Goal: Communication & Community: Answer question/provide support

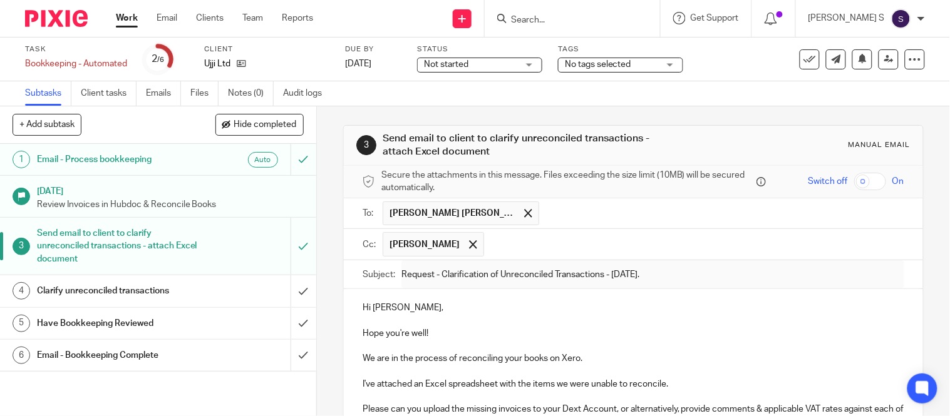
scroll to position [230, 0]
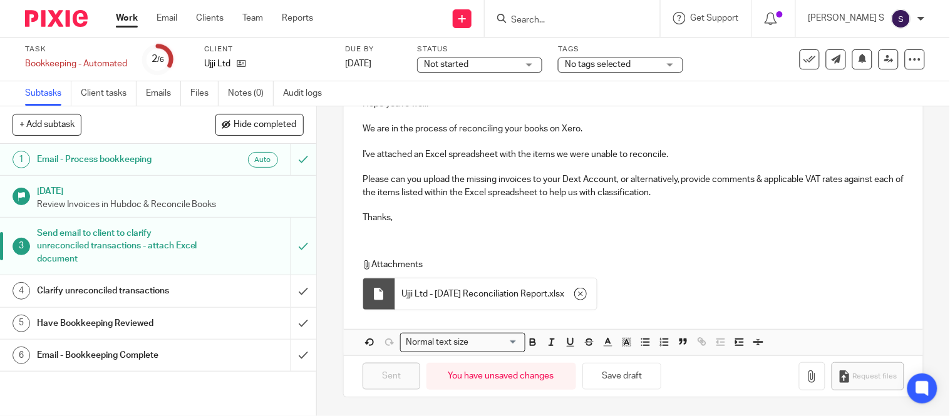
click at [552, 16] on input "Search" at bounding box center [566, 20] width 113 height 11
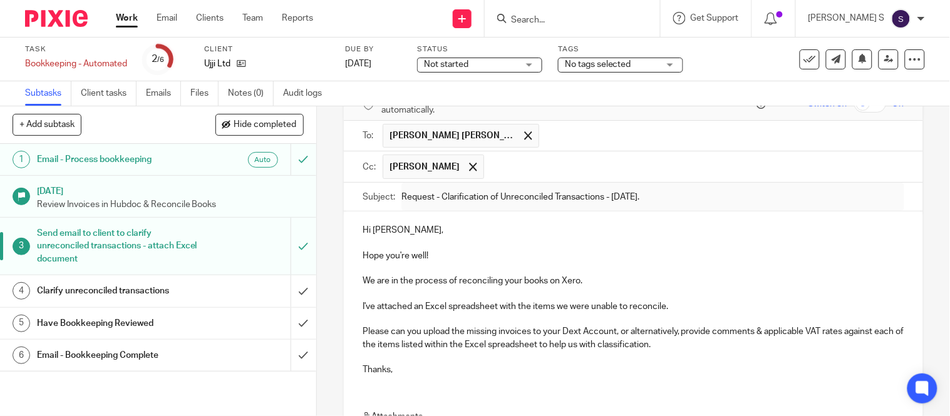
scroll to position [77, 0]
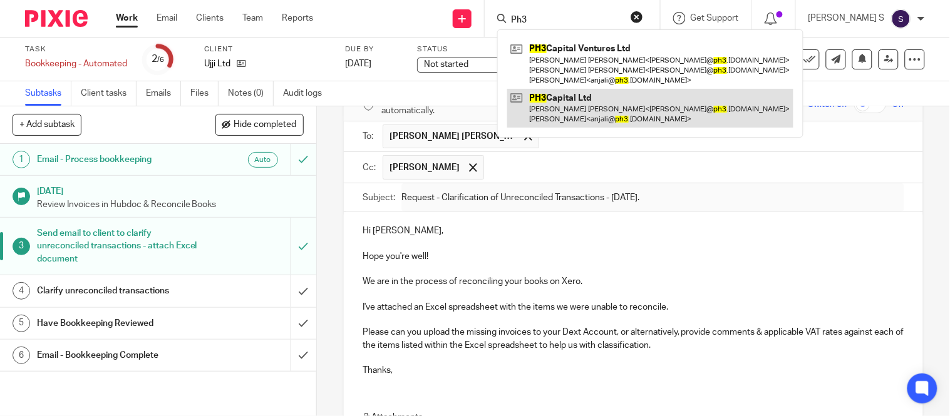
type input "Ph3"
click at [601, 97] on link at bounding box center [650, 108] width 286 height 39
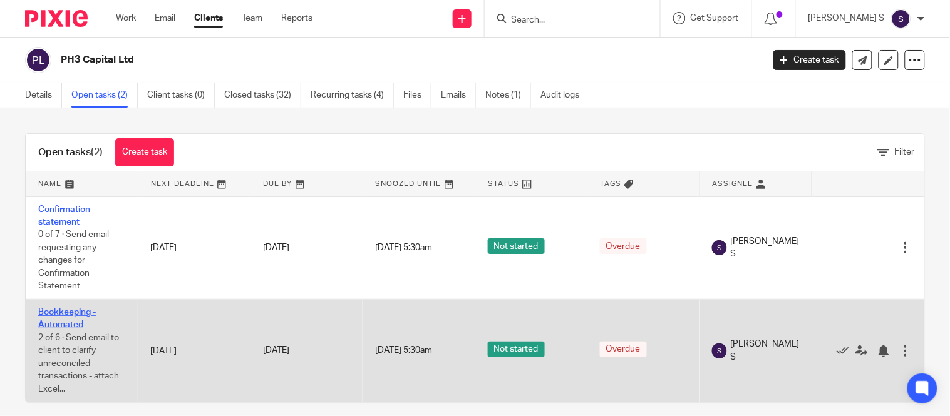
scroll to position [14, 0]
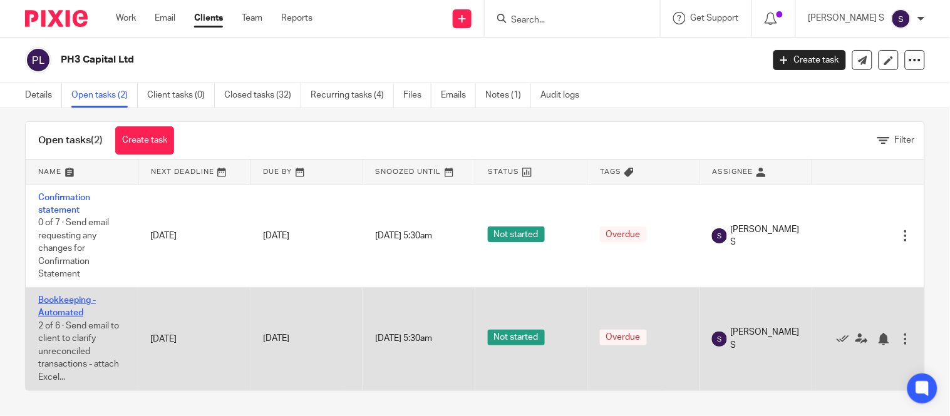
click at [55, 301] on link "Bookkeeping - Automated" at bounding box center [67, 306] width 58 height 21
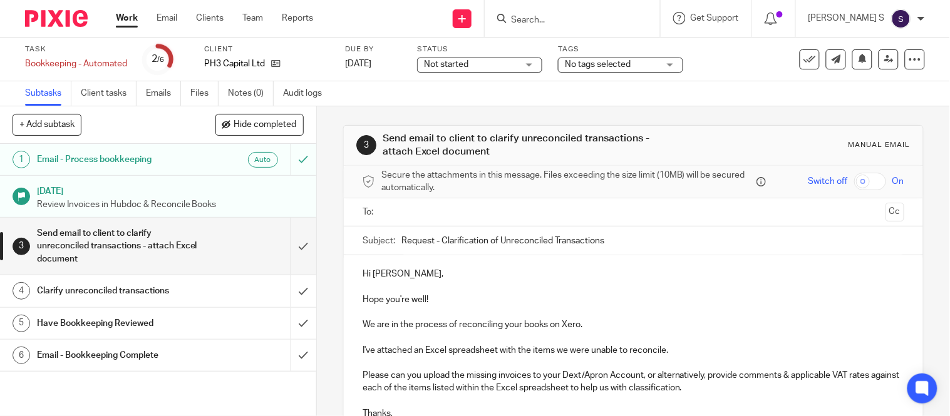
click at [616, 232] on input "Request - Clarification of Unreconciled Transactions" at bounding box center [652, 241] width 503 height 28
type input "Request - Clarification of Unreconciled Transactions - [DATE]."
click at [581, 216] on input "text" at bounding box center [633, 212] width 495 height 14
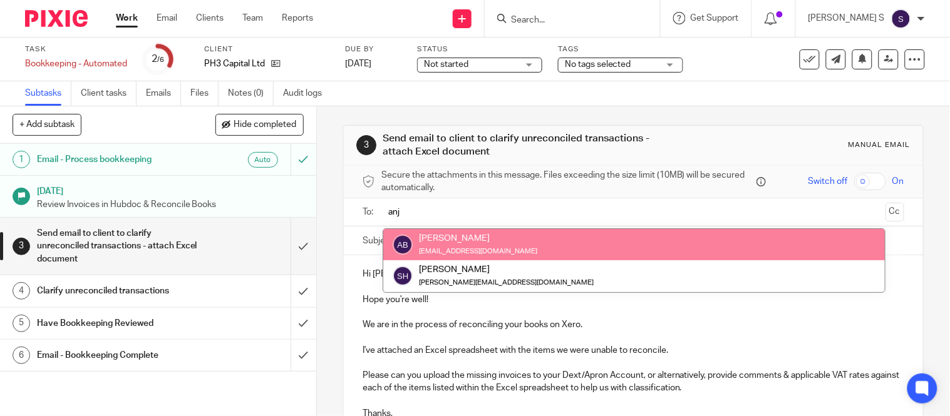
type input "anj"
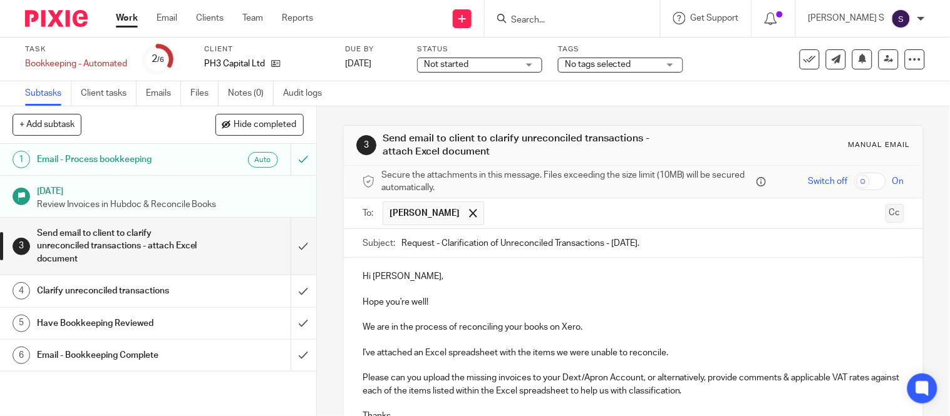
click at [886, 214] on button "Cc" at bounding box center [895, 213] width 19 height 19
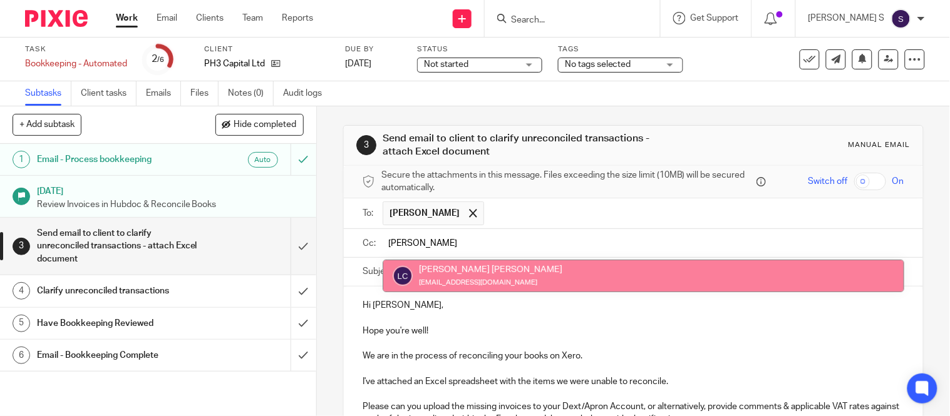
type input "lou"
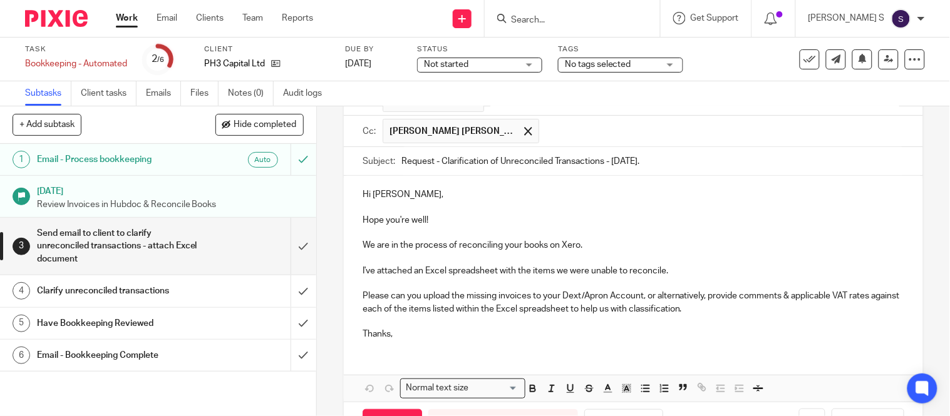
scroll to position [160, 0]
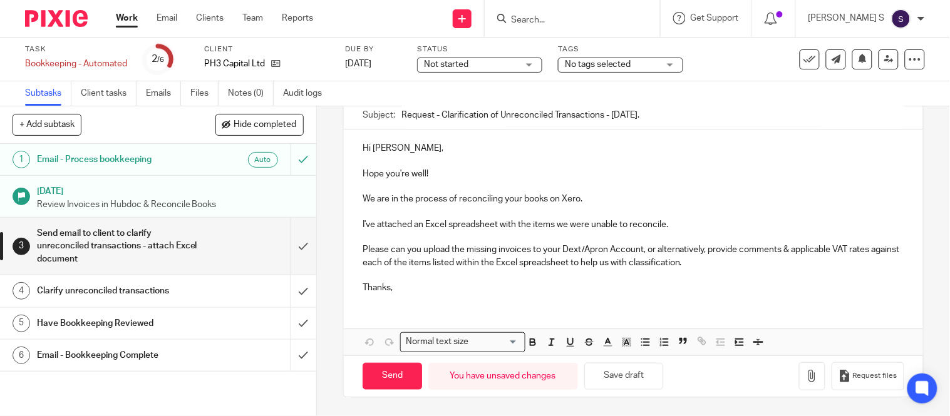
click at [600, 247] on p "I've attached an Excel spreadsheet with the items we were unable to reconcile. …" at bounding box center [634, 257] width 542 height 76
click at [604, 247] on p "I've attached an Excel spreadsheet with the items we were unable to reconcile. …" at bounding box center [634, 257] width 542 height 76
click at [713, 264] on p "I've attached an Excel spreadsheet with the items we were unable to reconcile. …" at bounding box center [634, 257] width 542 height 76
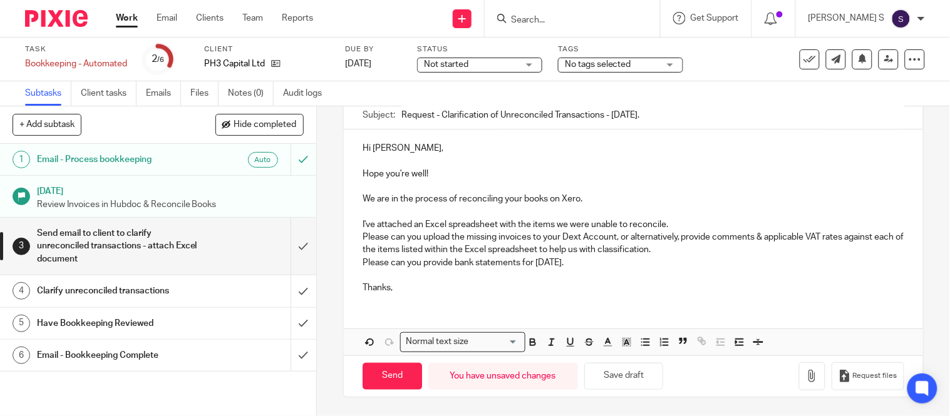
click at [673, 221] on p "I've attached an Excel spreadsheet with the items we were unable to reconcile. …" at bounding box center [634, 238] width 542 height 38
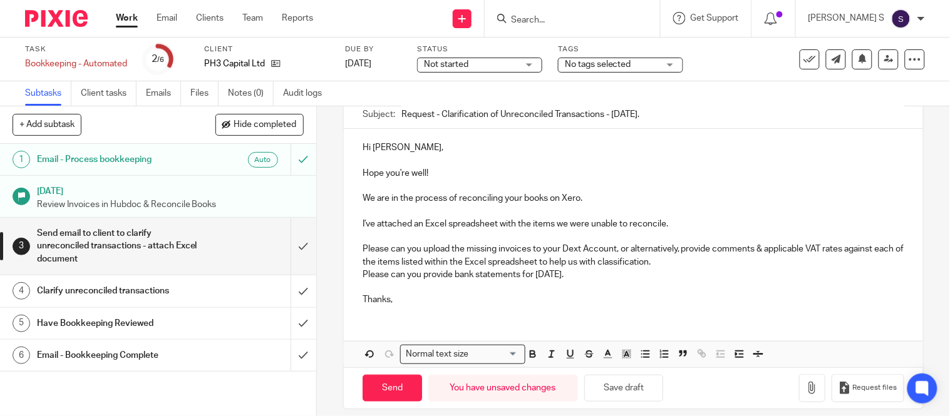
click at [681, 262] on p "Please can you upload the missing invoices to your Dext Account, or alternative…" at bounding box center [634, 249] width 542 height 38
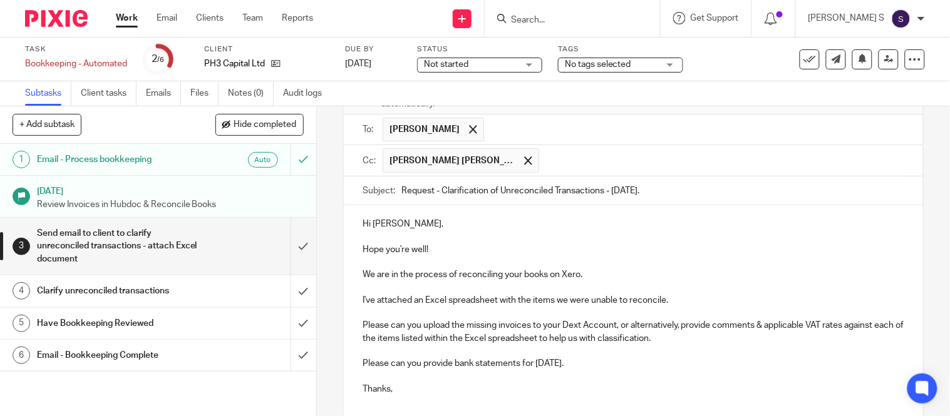
scroll to position [185, 0]
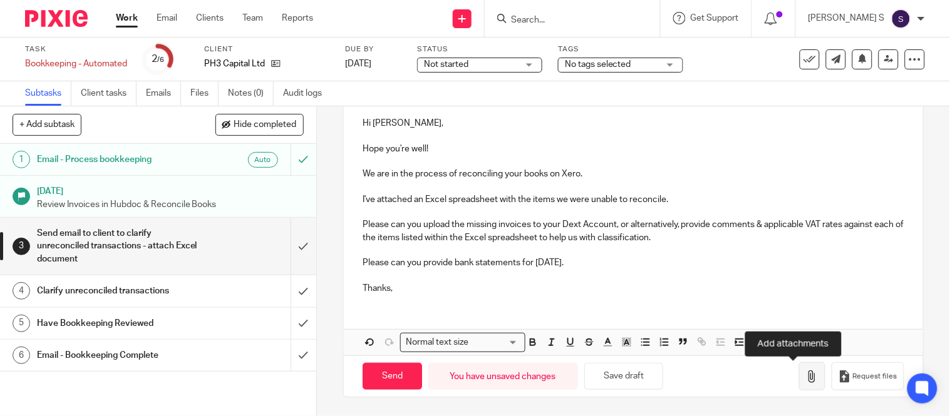
click at [806, 378] on icon "button" at bounding box center [812, 377] width 13 height 13
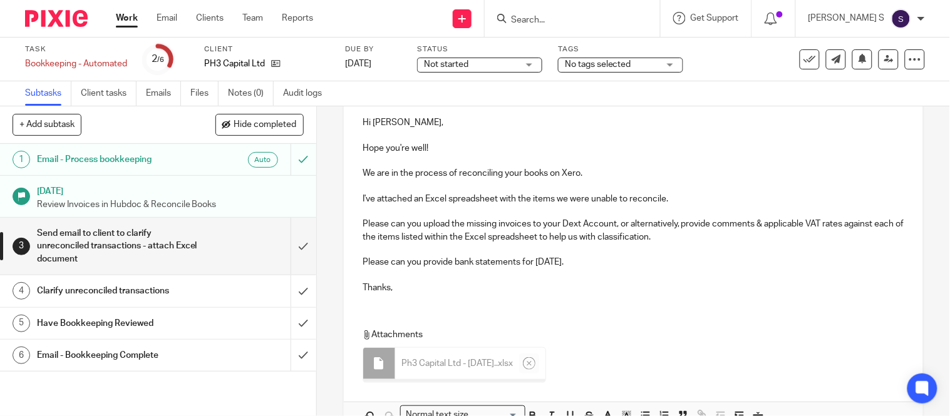
click at [363, 259] on p "Please can you provide bank statements for July 2025. Thanks," at bounding box center [634, 275] width 542 height 38
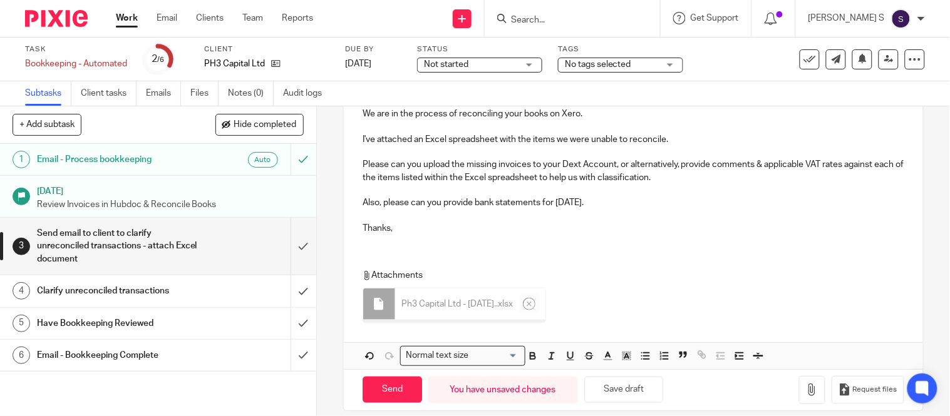
scroll to position [0, 0]
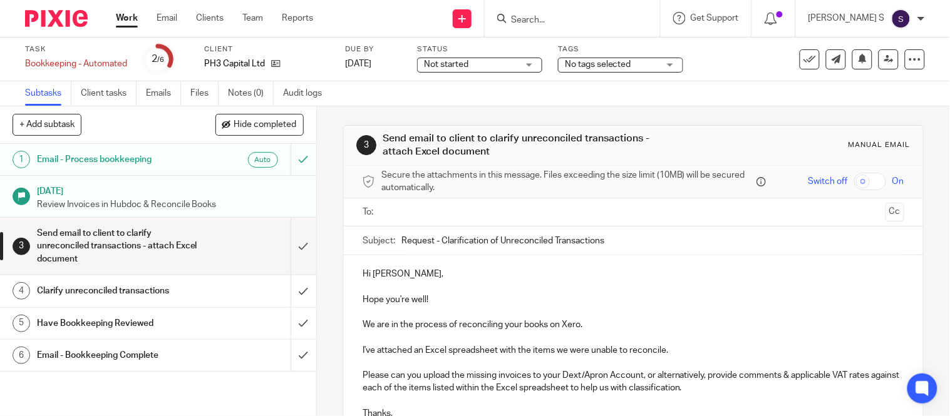
click at [416, 210] on input "text" at bounding box center [633, 212] width 495 height 14
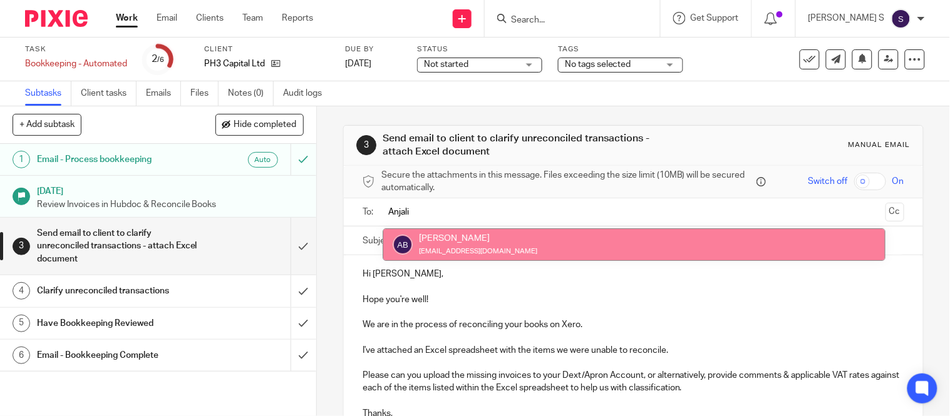
type input "Anjali"
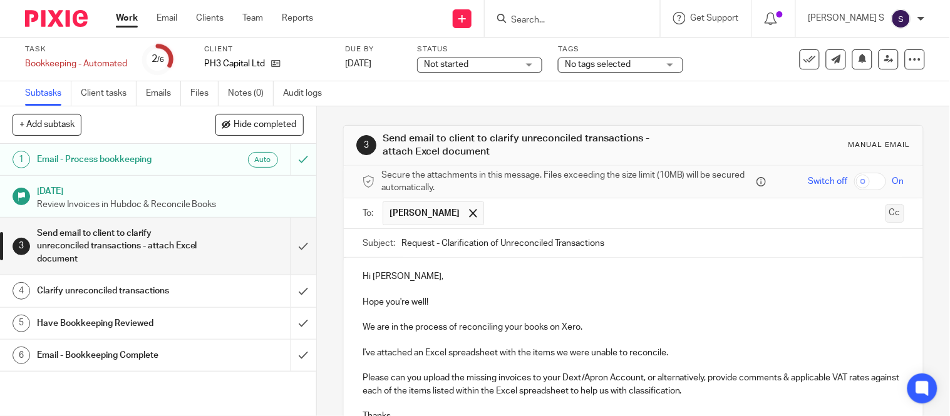
click at [886, 209] on button "Cc" at bounding box center [895, 213] width 19 height 19
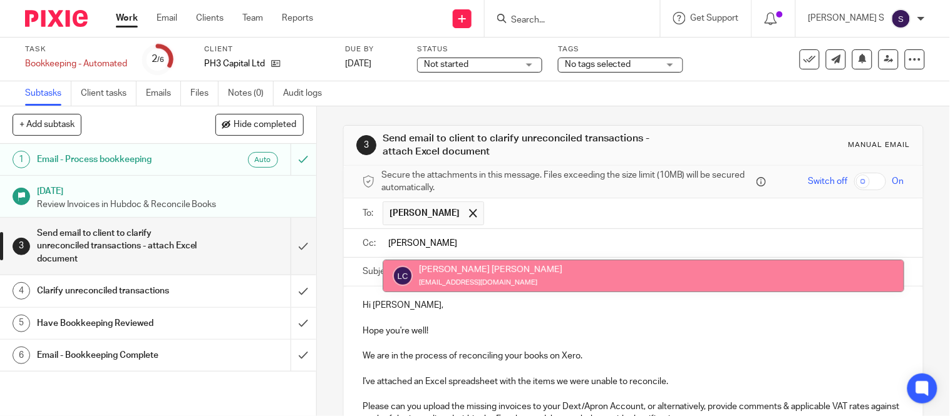
type input "[PERSON_NAME]"
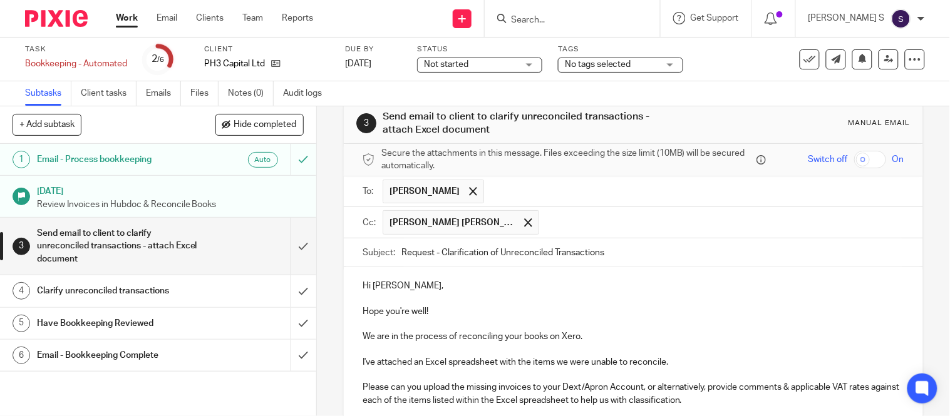
scroll to position [23, 0]
click at [626, 257] on input "Request - Clarification of Unreconciled Transactions" at bounding box center [652, 252] width 503 height 28
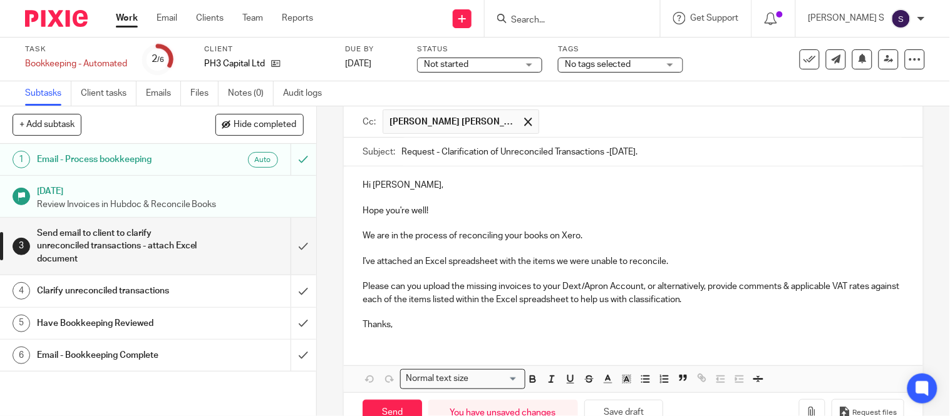
scroll to position [132, 0]
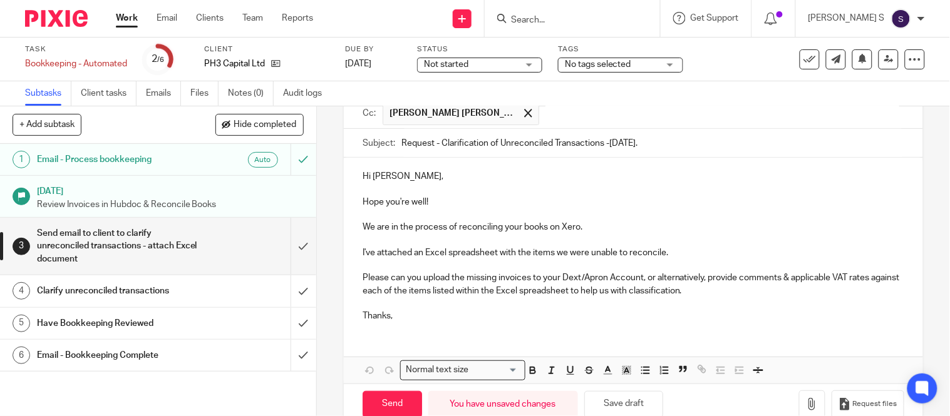
type input "Request - Clarification of Unreconciled Transactions -July 2025."
click at [599, 272] on p "I've attached an Excel spreadsheet with the items we were unable to reconcile. …" at bounding box center [634, 285] width 542 height 76
click at [604, 277] on p "I've attached an Excel spreadsheet with the items we were unable to reconcile. …" at bounding box center [634, 285] width 542 height 76
click at [690, 291] on p "I've attached an Excel spreadsheet with the items we were unable to reconcile. …" at bounding box center [634, 285] width 542 height 76
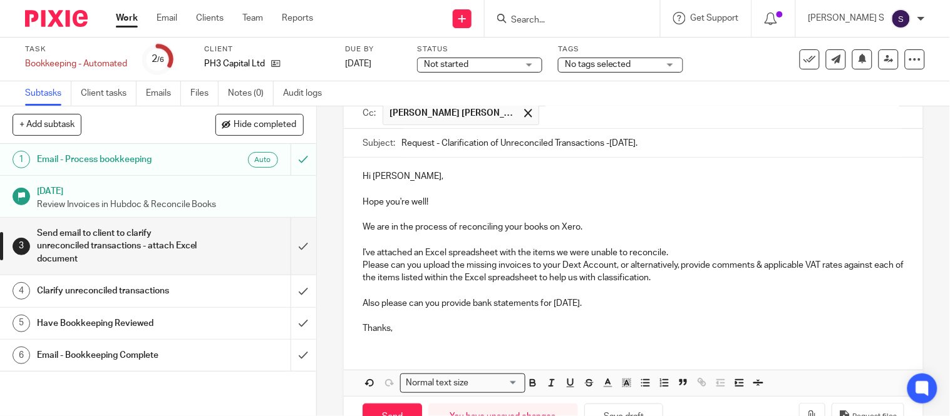
click at [370, 303] on p "Also please can you provide bank statements for July 2025. Thanks," at bounding box center [634, 316] width 542 height 38
click at [668, 254] on p "I've attached an Excel spreadsheet with the items we were unable to reconcile. …" at bounding box center [634, 266] width 542 height 38
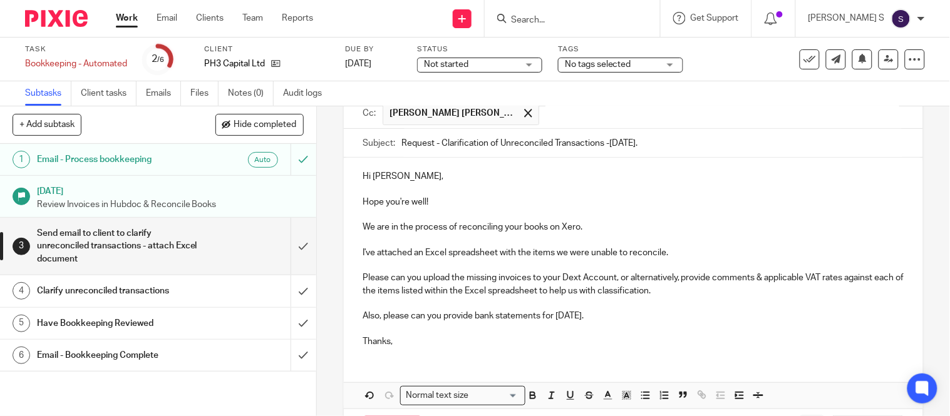
scroll to position [185, 0]
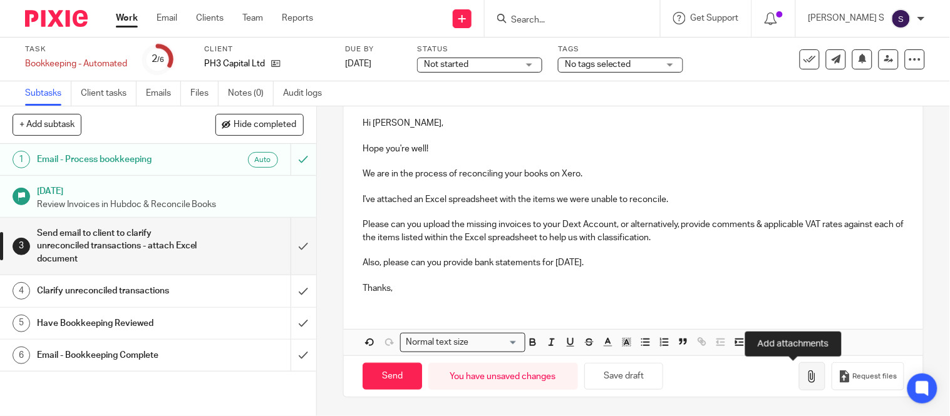
click at [806, 378] on icon "button" at bounding box center [812, 377] width 13 height 13
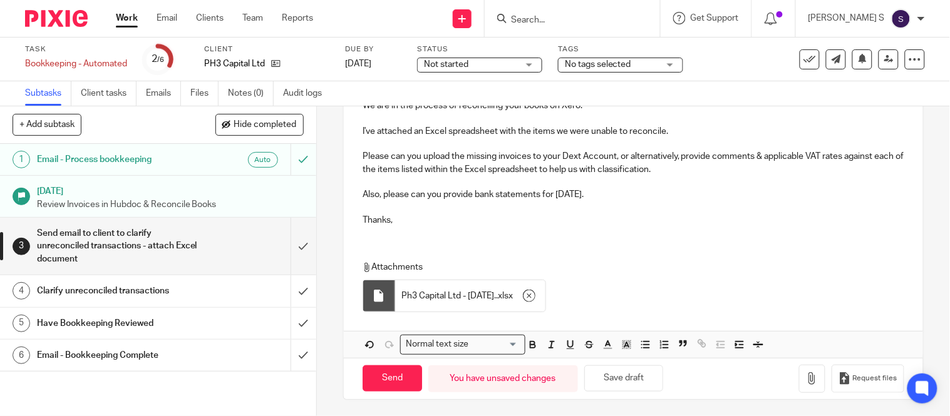
scroll to position [254, 0]
click at [387, 377] on input "Send" at bounding box center [392, 378] width 59 height 27
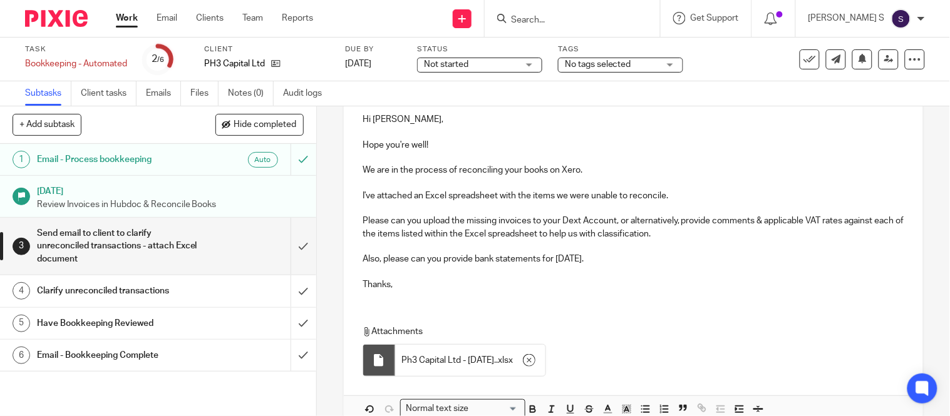
type input "Sent"
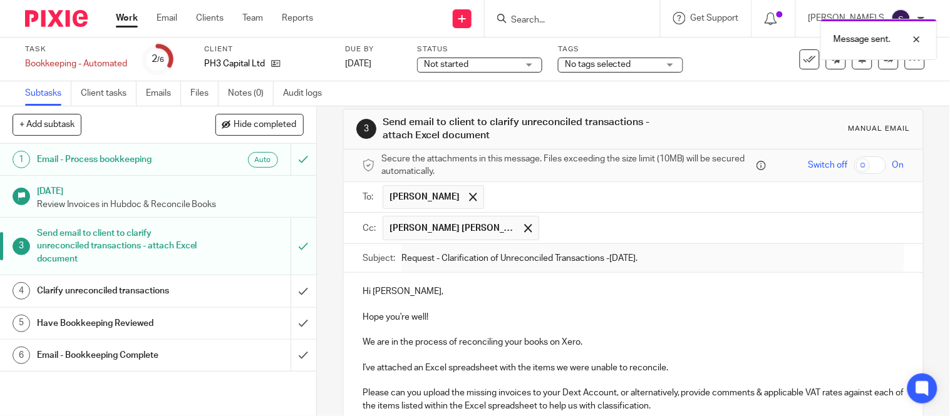
scroll to position [16, 0]
